Goal: Information Seeking & Learning: Learn about a topic

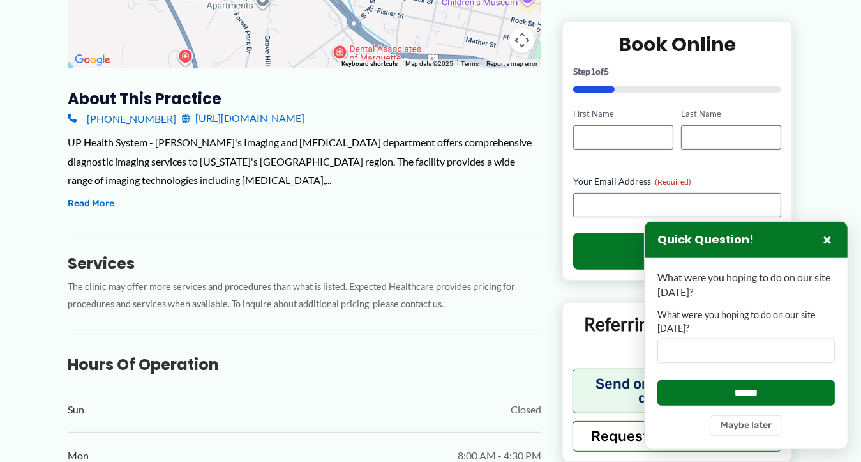
scroll to position [401, 0]
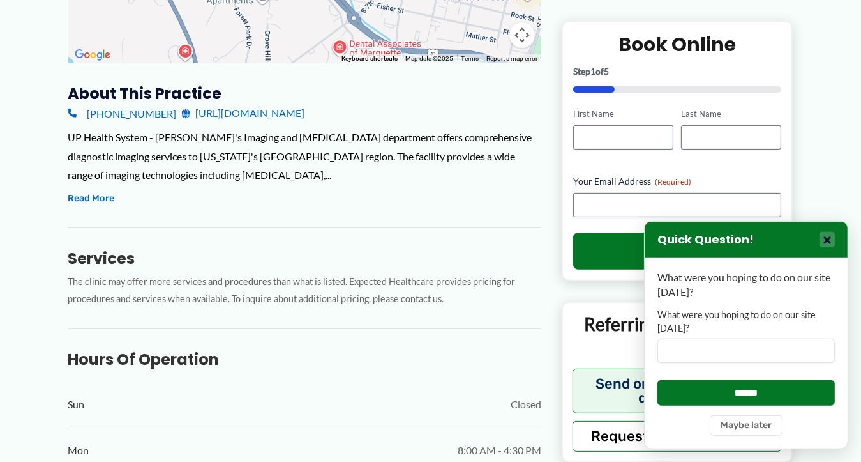
click at [828, 243] on button "×" at bounding box center [827, 239] width 15 height 15
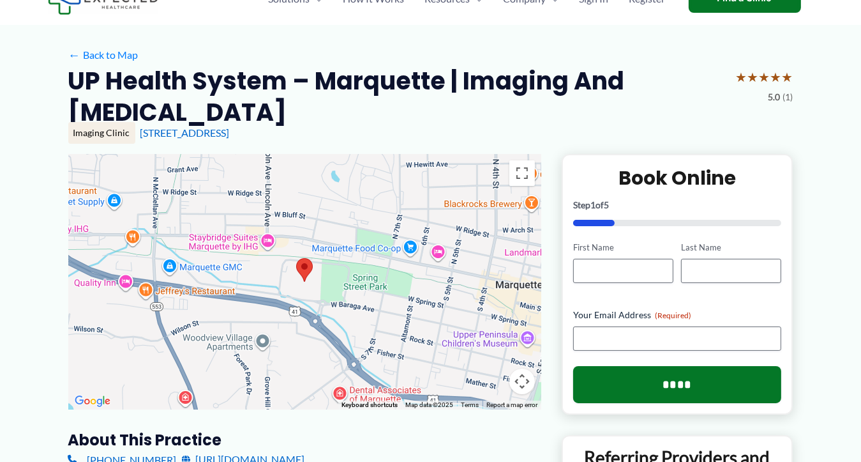
scroll to position [0, 0]
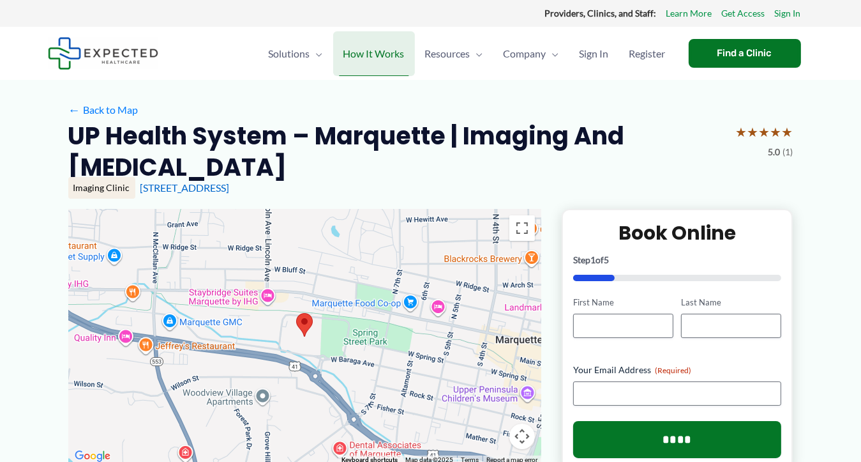
click at [362, 55] on span "How It Works" at bounding box center [374, 53] width 61 height 45
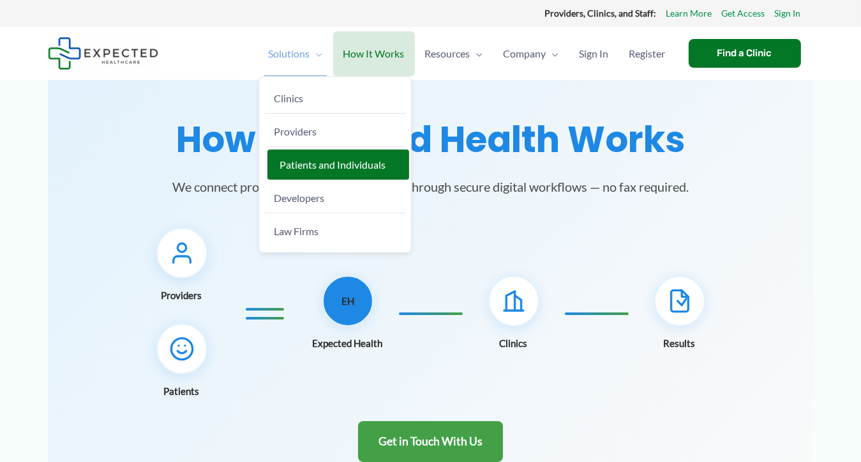
click at [298, 162] on span "Patients and Individuals" at bounding box center [333, 164] width 106 height 12
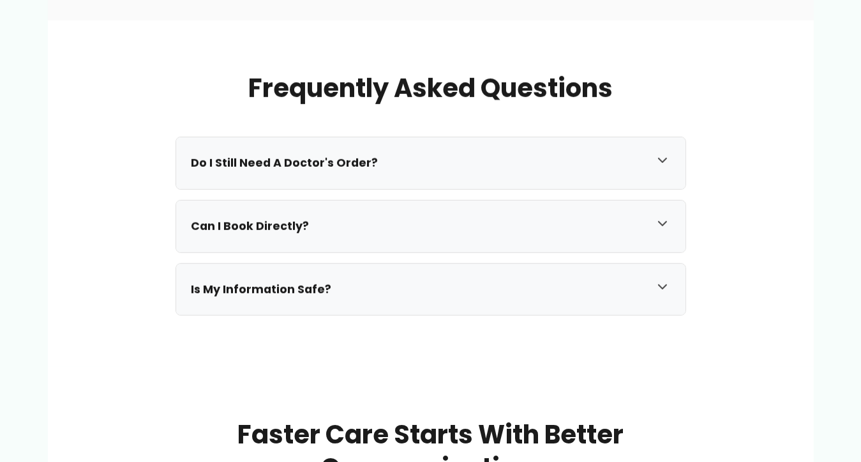
scroll to position [1188, 0]
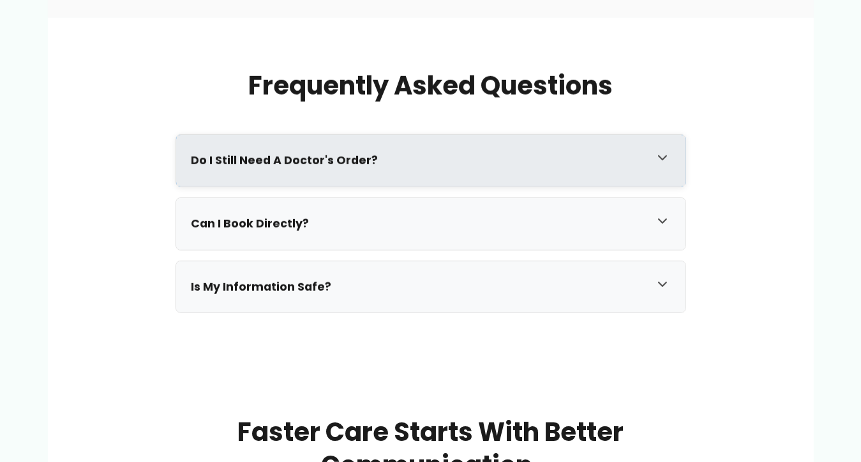
click at [660, 156] on icon at bounding box center [663, 158] width 8 height 4
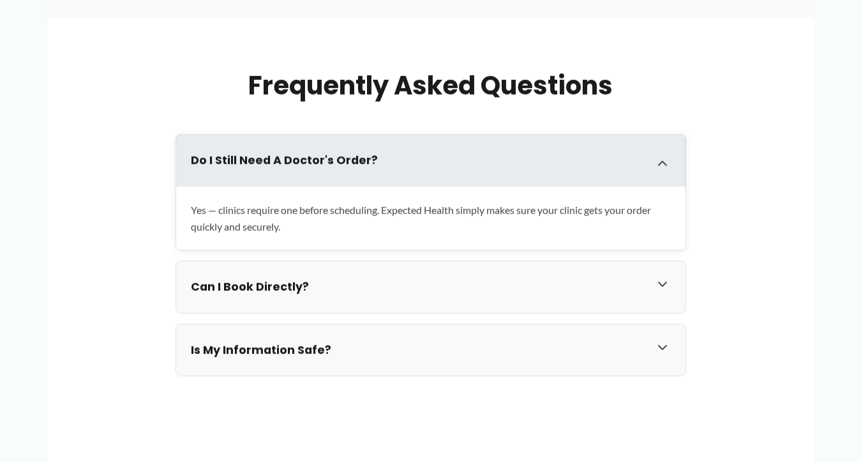
click at [660, 156] on icon at bounding box center [662, 163] width 15 height 15
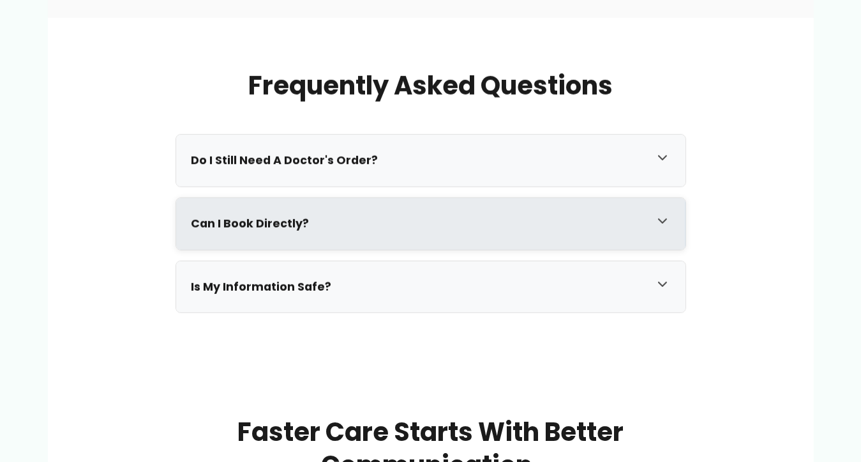
click at [664, 219] on icon at bounding box center [662, 220] width 15 height 15
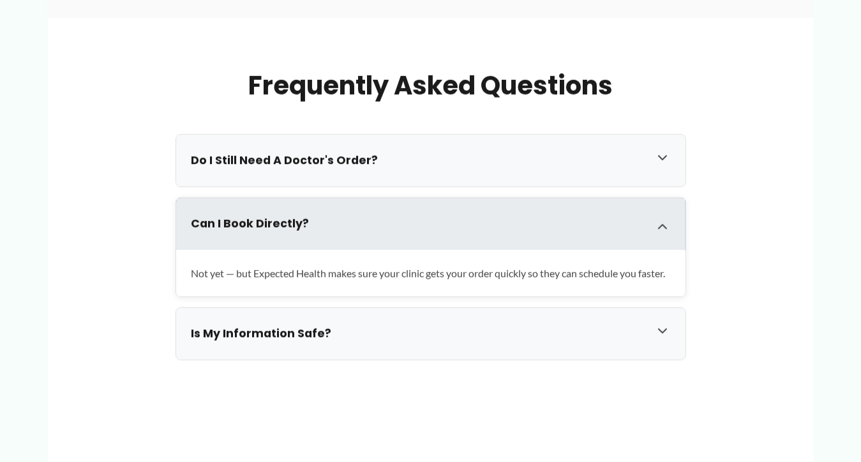
click at [664, 219] on icon at bounding box center [662, 226] width 15 height 15
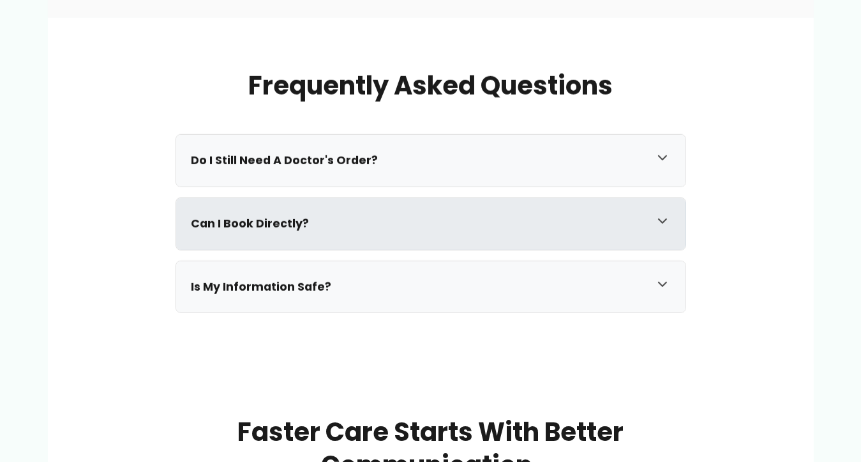
drag, startPoint x: 859, startPoint y: 282, endPoint x: 861, endPoint y: 358, distance: 76.0
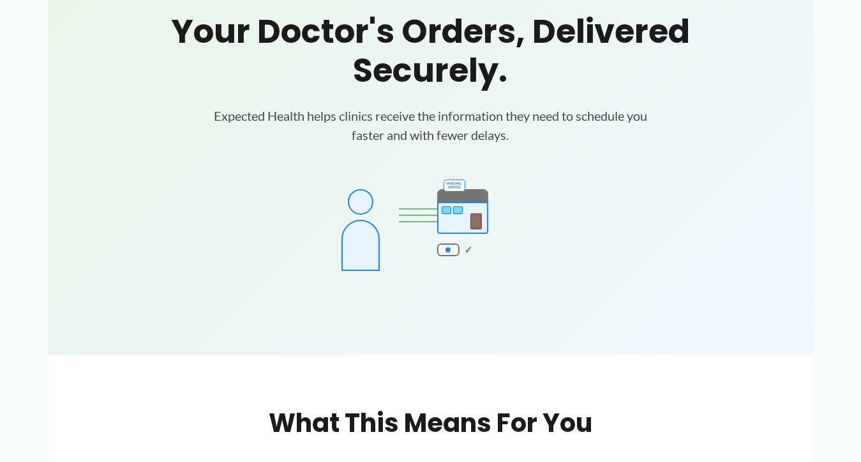
scroll to position [0, 0]
